Goal: Task Accomplishment & Management: Use online tool/utility

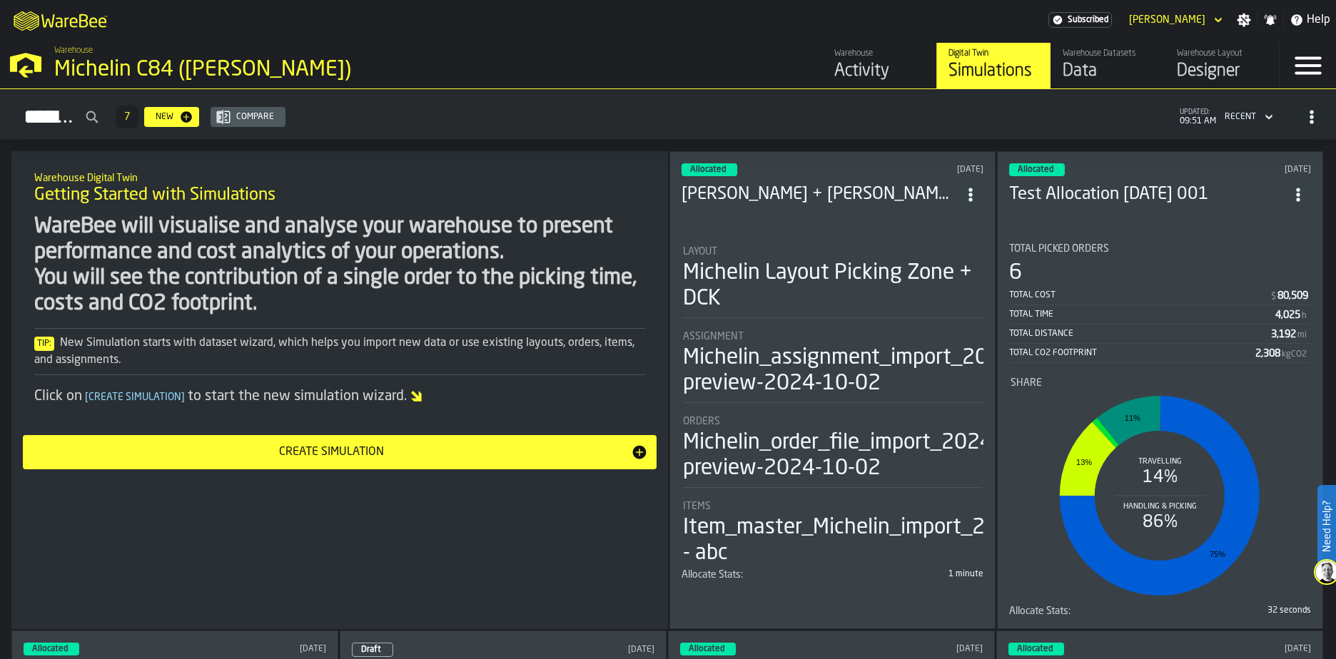
click at [698, 51] on div "Warehouse Activity Digital Twin Simulations Warehouse Datasets Data Warehouse L…" at bounding box center [958, 66] width 639 height 46
click at [1185, 68] on div "Designer" at bounding box center [1221, 71] width 91 height 23
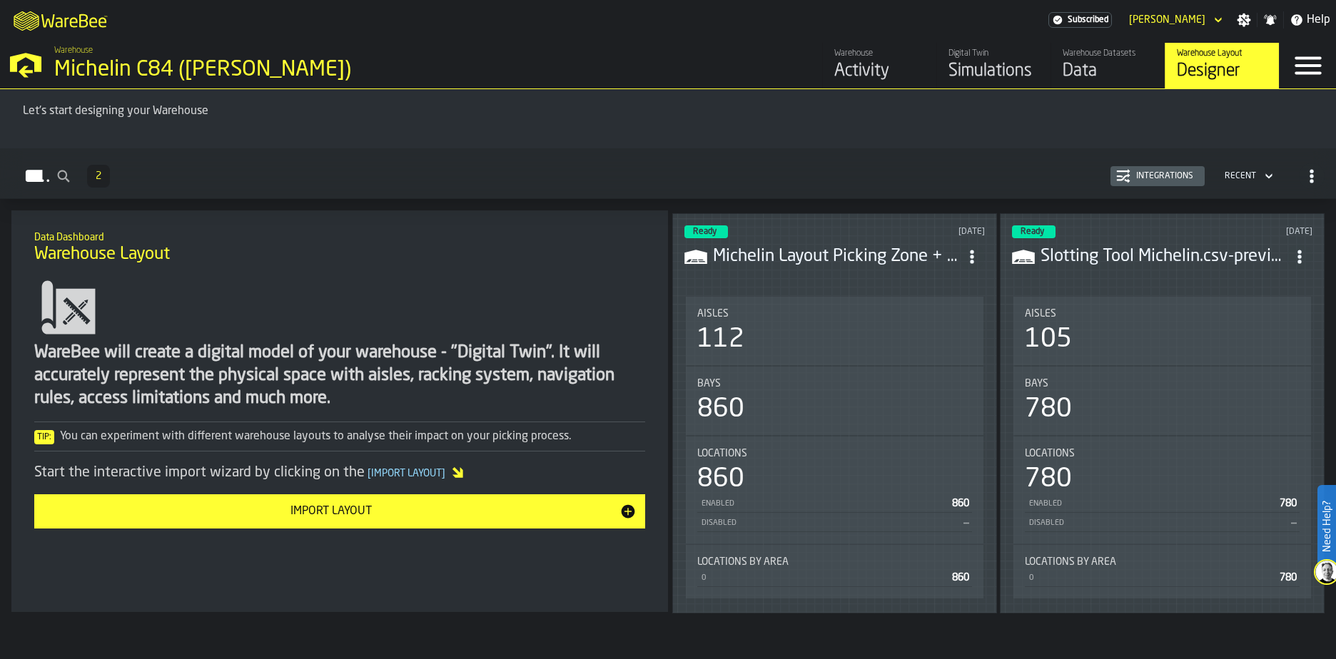
scroll to position [101, 0]
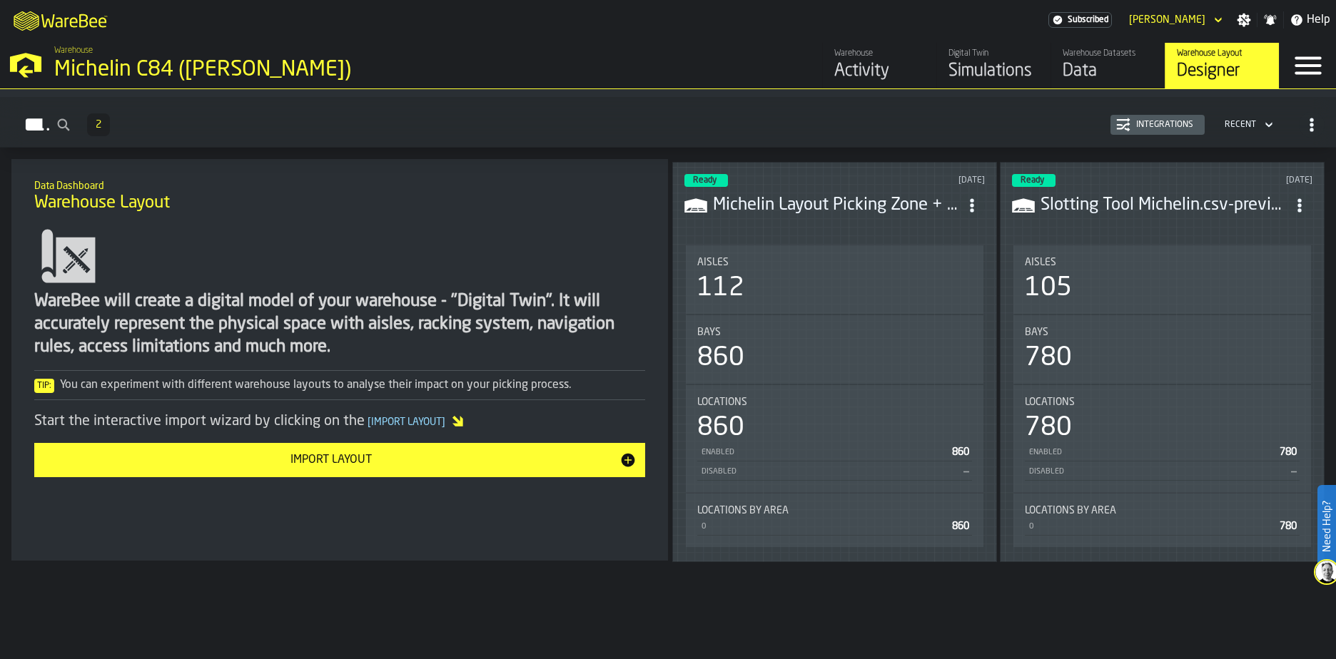
click at [877, 215] on header "Ready [DATE] Michelin Layout Picking Zone + DCK" at bounding box center [834, 202] width 300 height 57
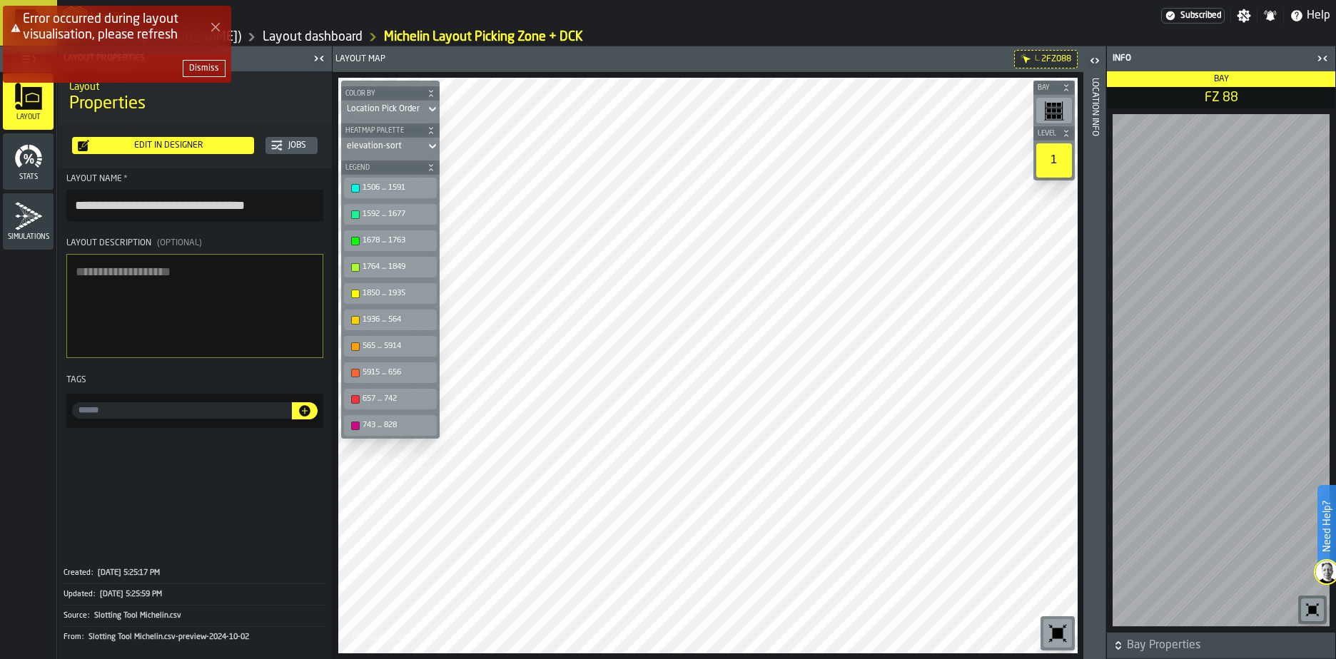
click at [1119, 648] on icon "button-" at bounding box center [1117, 648] width 5 height 4
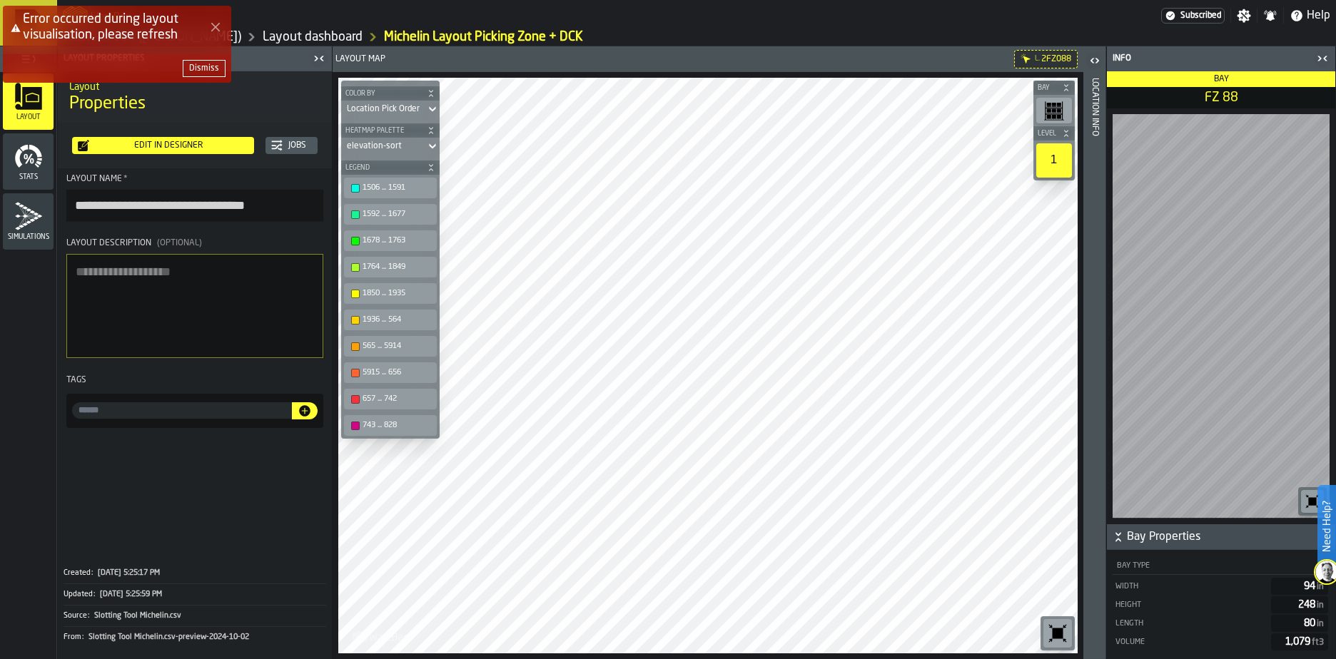
click at [1124, 537] on icon "button-" at bounding box center [1118, 537] width 14 height 14
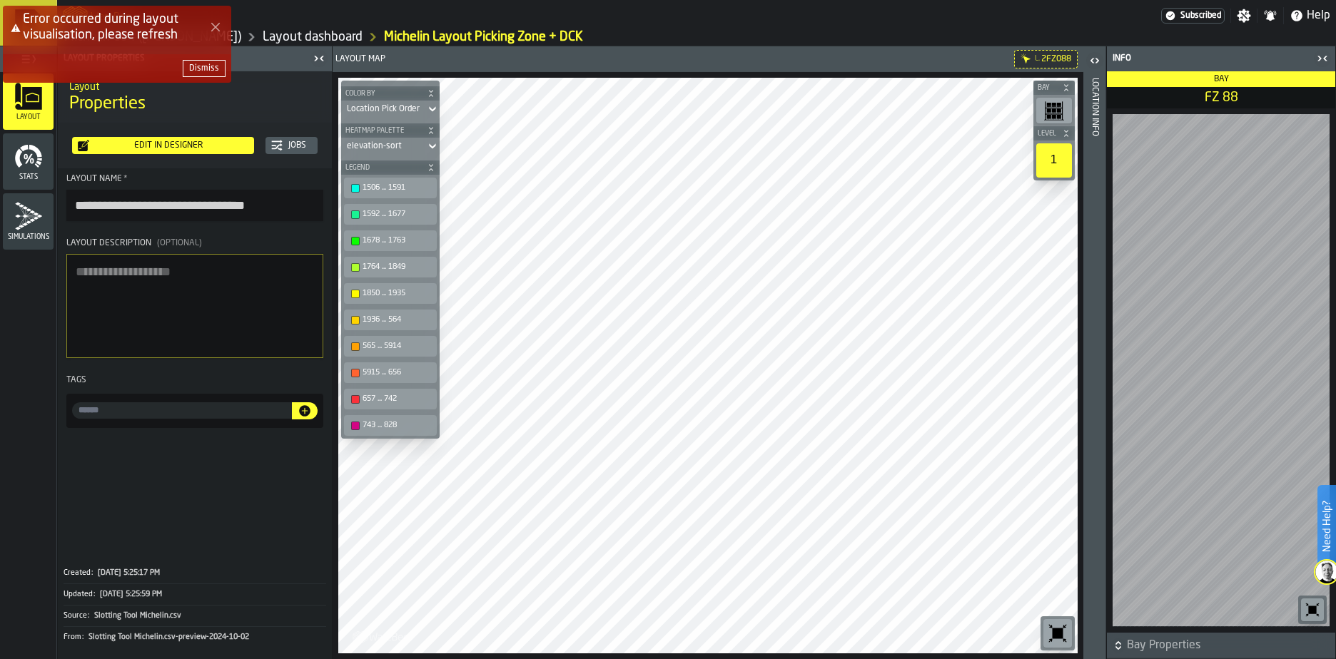
click at [1323, 62] on div "Error occurred during layout visualisation, please refresh Dismiss" at bounding box center [671, 50] width 1336 height 94
click at [1323, 57] on div "Error occurred during layout visualisation, please refresh Dismiss" at bounding box center [671, 50] width 1336 height 94
click at [1320, 56] on div "Error occurred during layout visualisation, please refresh Dismiss" at bounding box center [671, 50] width 1336 height 94
click at [1095, 56] on div "Error occurred during layout visualisation, please refresh Dismiss" at bounding box center [671, 50] width 1336 height 94
click at [1095, 61] on div "Error occurred during layout visualisation, please refresh Dismiss" at bounding box center [671, 50] width 1336 height 94
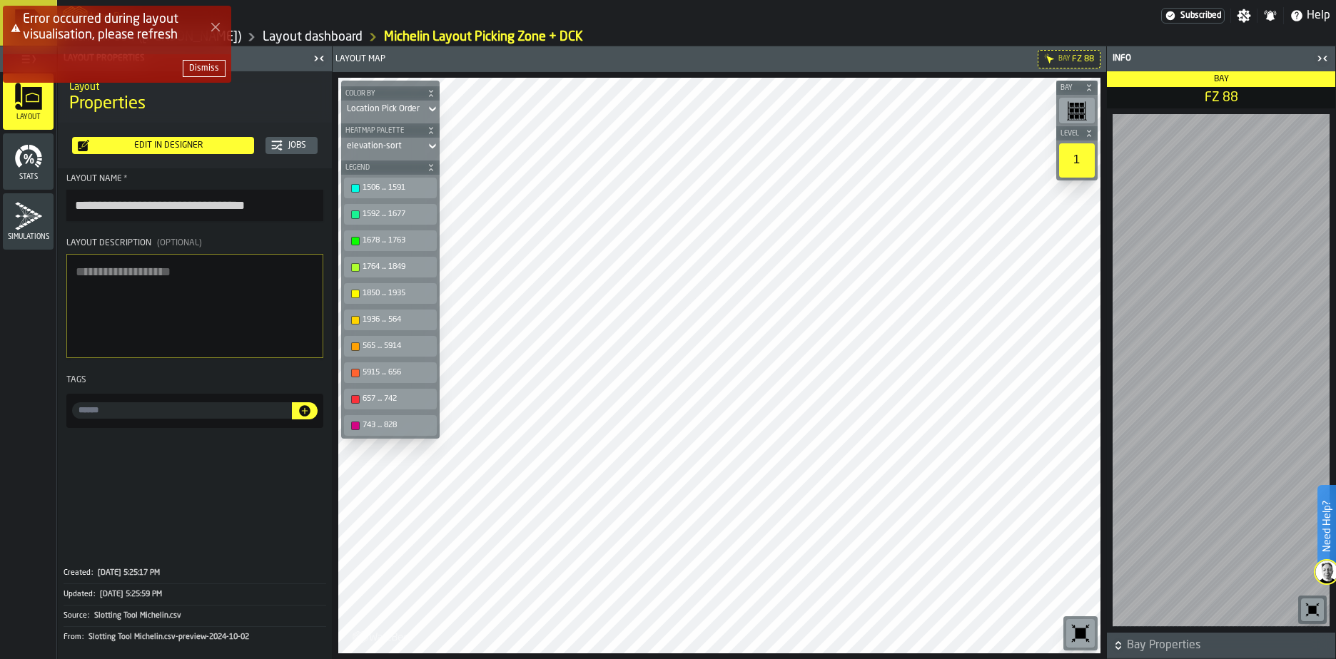
click at [1064, 56] on div "Error occurred during layout visualisation, please refresh Dismiss" at bounding box center [671, 50] width 1336 height 94
click at [1076, 111] on rect "button-toolbar-undefined" at bounding box center [1076, 111] width 4 height 4
click at [1072, 156] on div "1" at bounding box center [1077, 160] width 36 height 34
click at [1074, 106] on icon "button-toolbar-undefined" at bounding box center [1077, 111] width 20 height 20
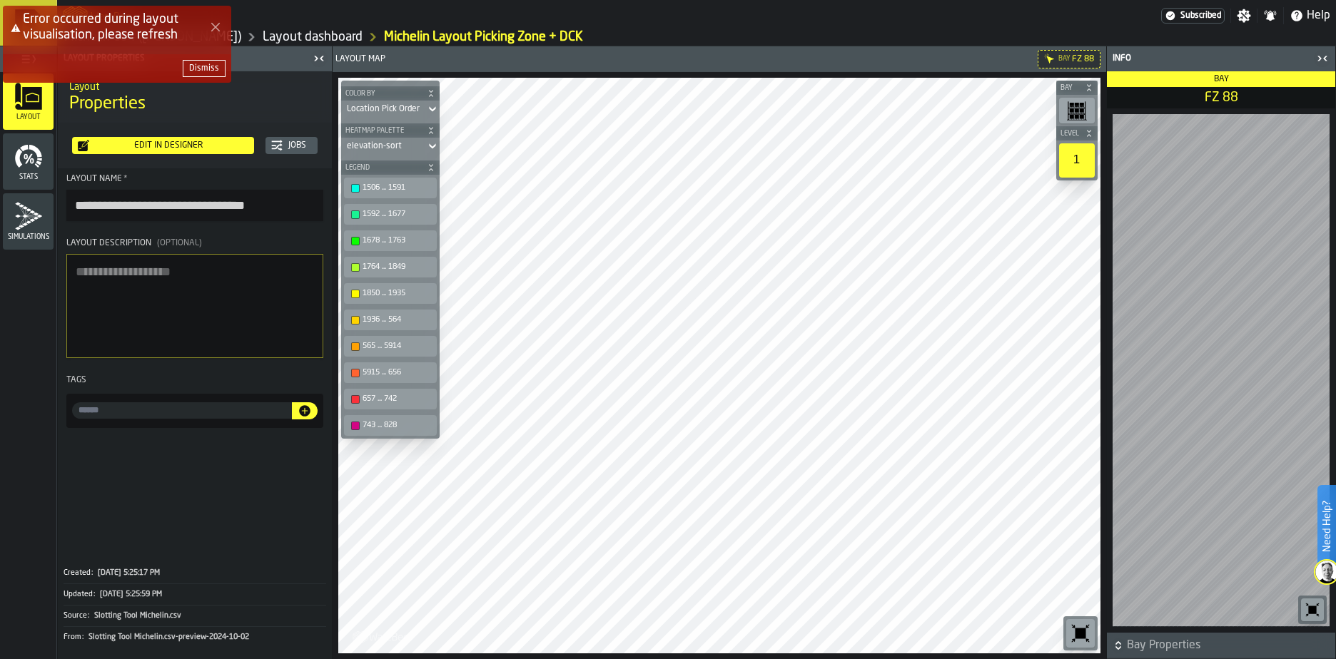
click at [200, 66] on div "Dismiss" at bounding box center [204, 68] width 30 height 10
